Goal: Navigation & Orientation: Find specific page/section

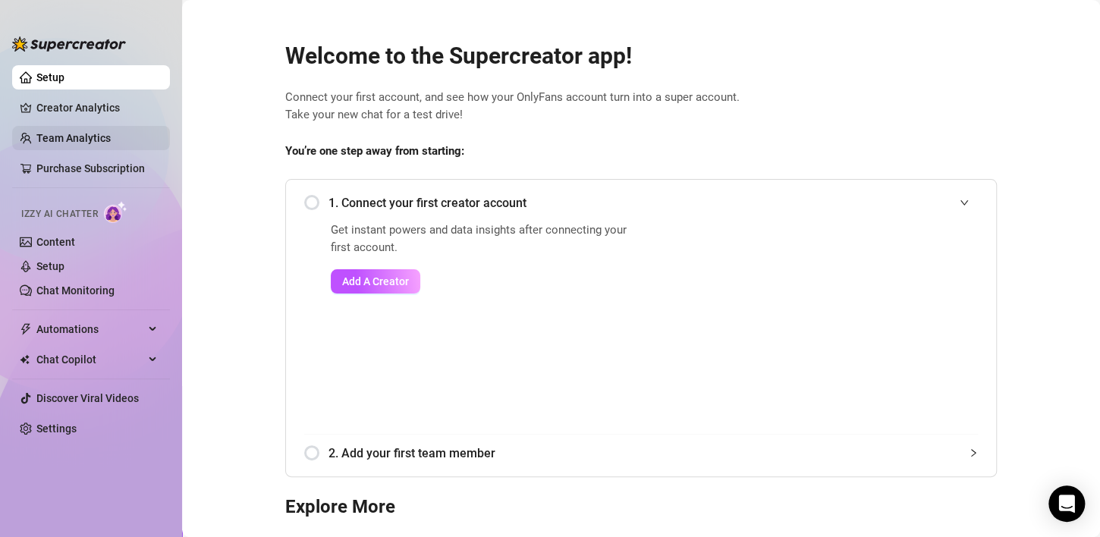
click at [96, 134] on link "Team Analytics" at bounding box center [73, 138] width 74 height 12
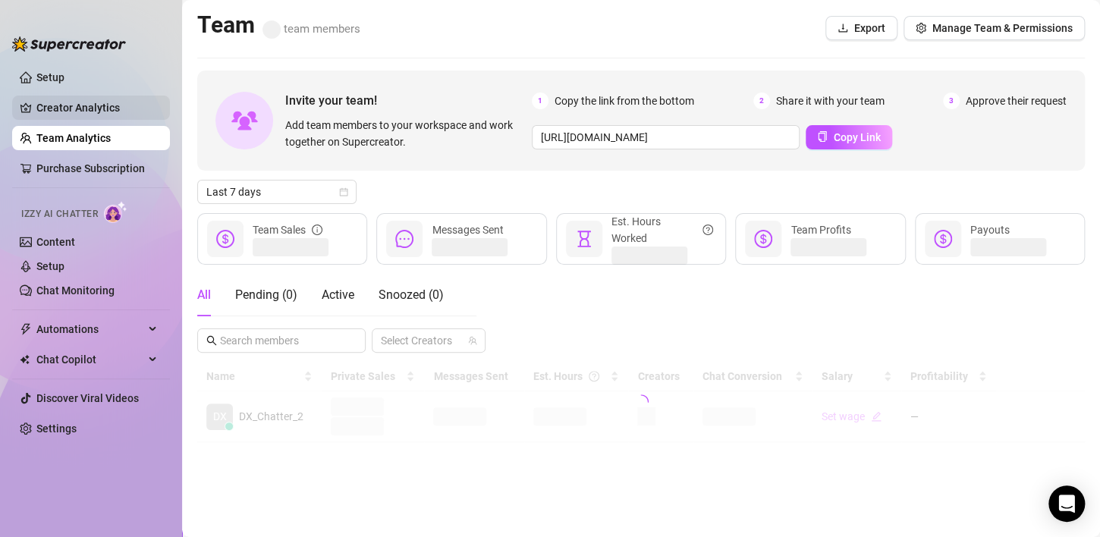
click at [62, 102] on link "Creator Analytics" at bounding box center [96, 108] width 121 height 24
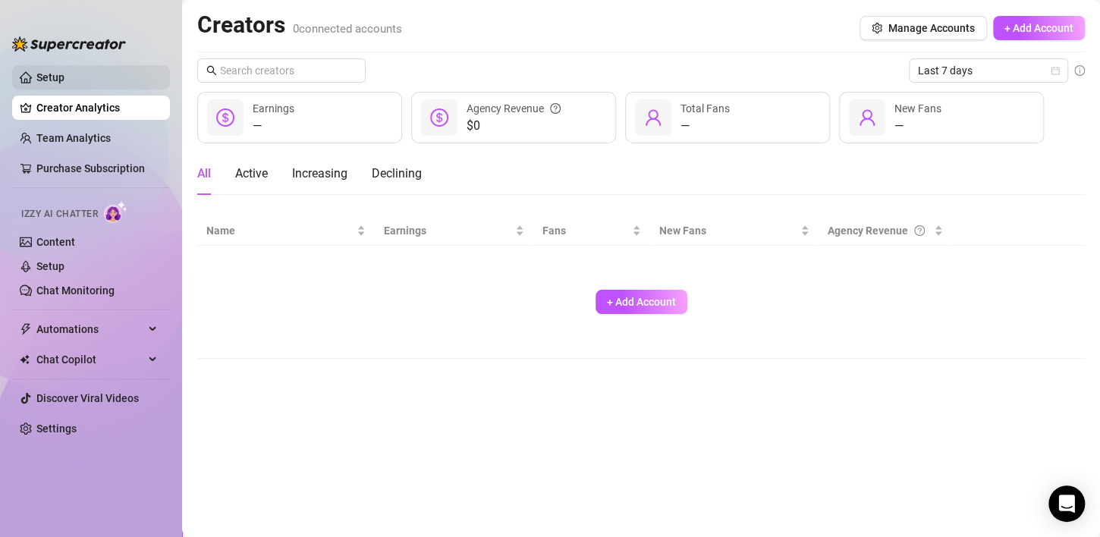
click at [60, 81] on link "Setup" at bounding box center [50, 77] width 28 height 12
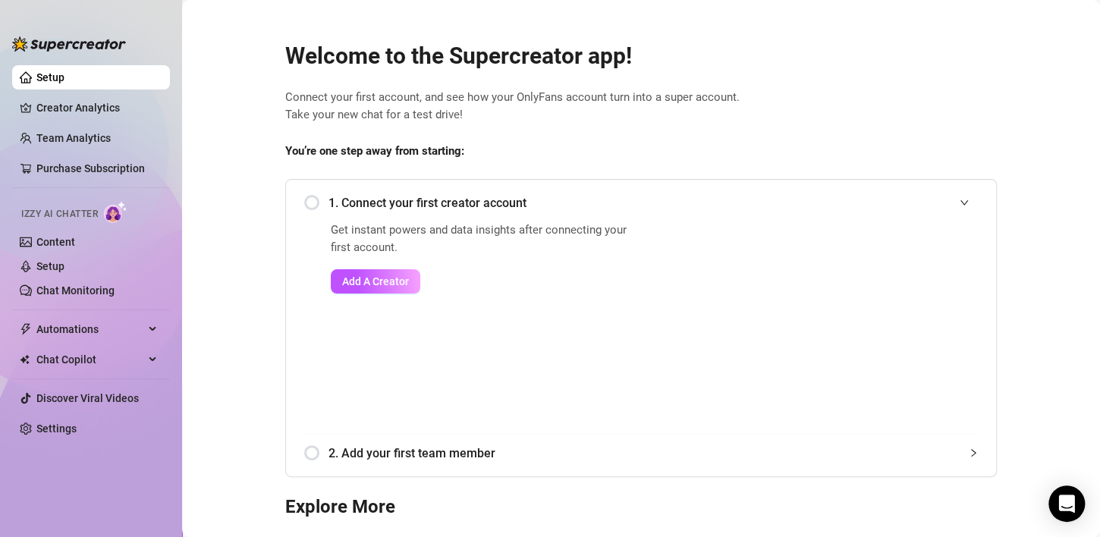
click at [162, 93] on ul "Setup Creator Analytics Team Analytics Purchase Subscription Izzy AI Chatter Co…" at bounding box center [91, 288] width 158 height 458
click at [115, 288] on link "Chat Monitoring" at bounding box center [75, 290] width 78 height 12
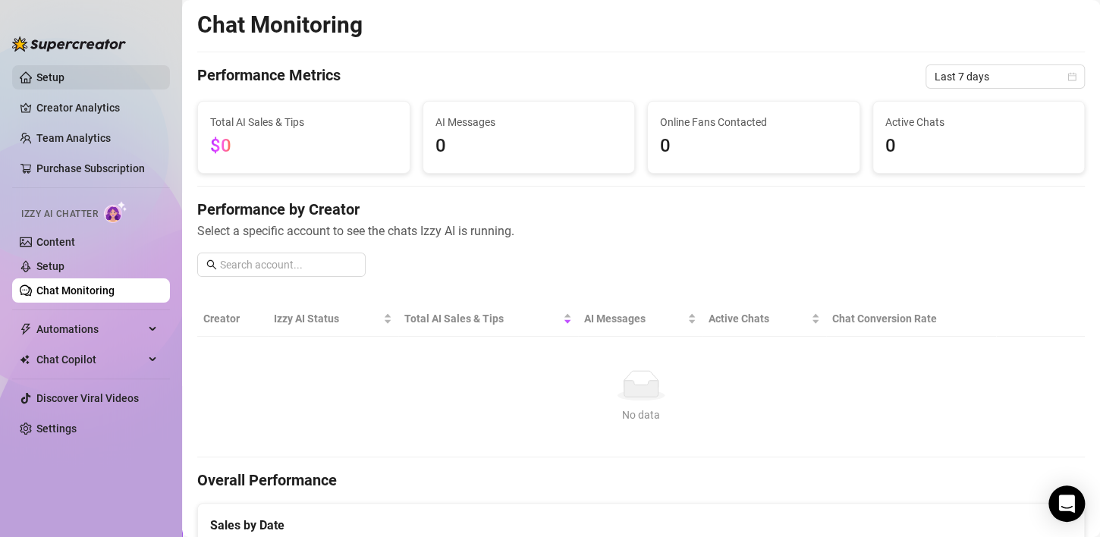
click at [41, 74] on link "Setup" at bounding box center [50, 77] width 28 height 12
